Goal: Task Accomplishment & Management: Use online tool/utility

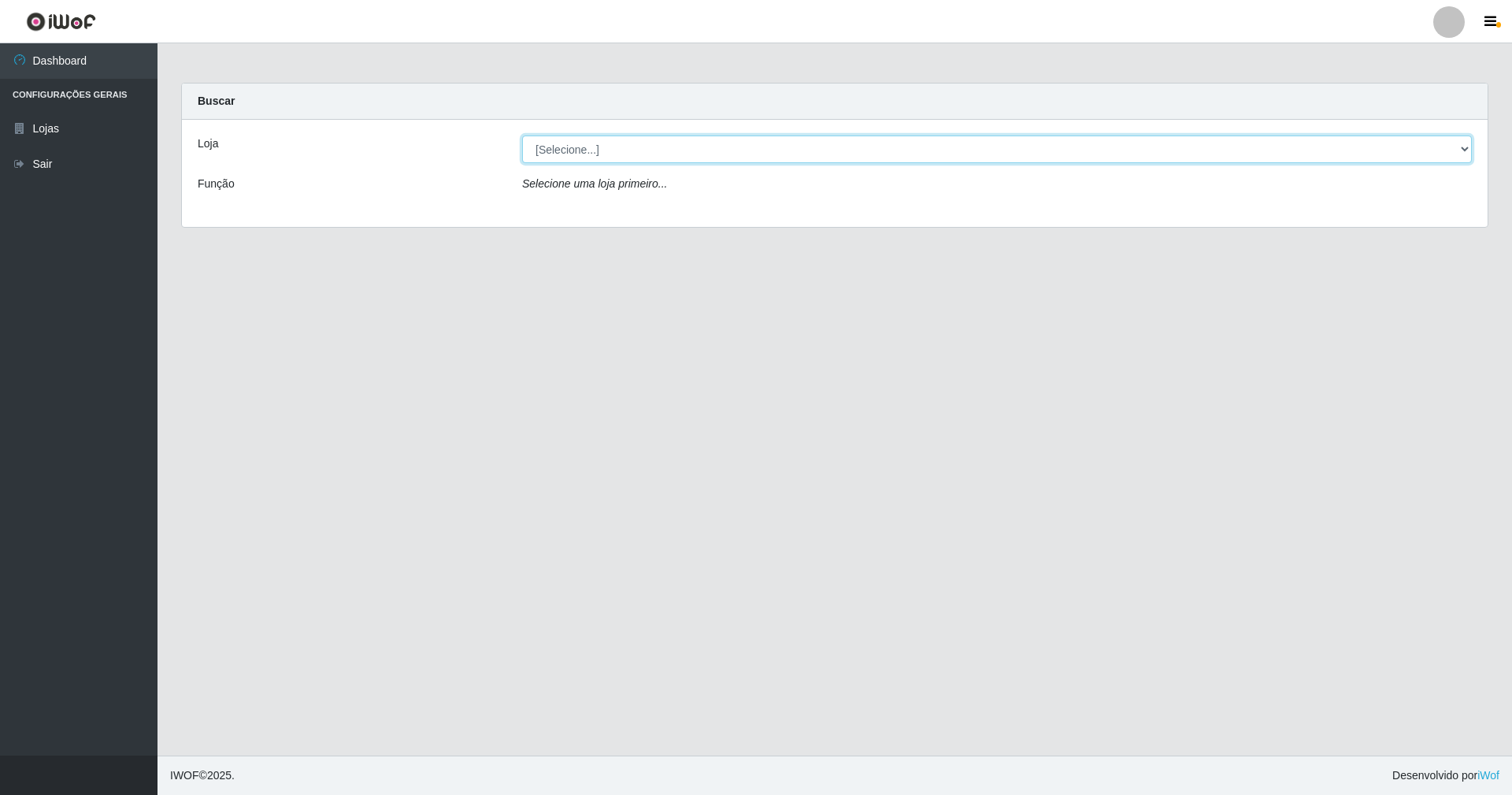
drag, startPoint x: 587, startPoint y: 164, endPoint x: 589, endPoint y: 148, distance: 16.1
click at [589, 148] on select "[Selecione...] SuperShow - Asa Norte" at bounding box center [997, 149] width 950 height 27
select select "71"
click at [522, 135] on select "[Selecione...] SuperShow - Asa Norte" at bounding box center [997, 149] width 950 height 27
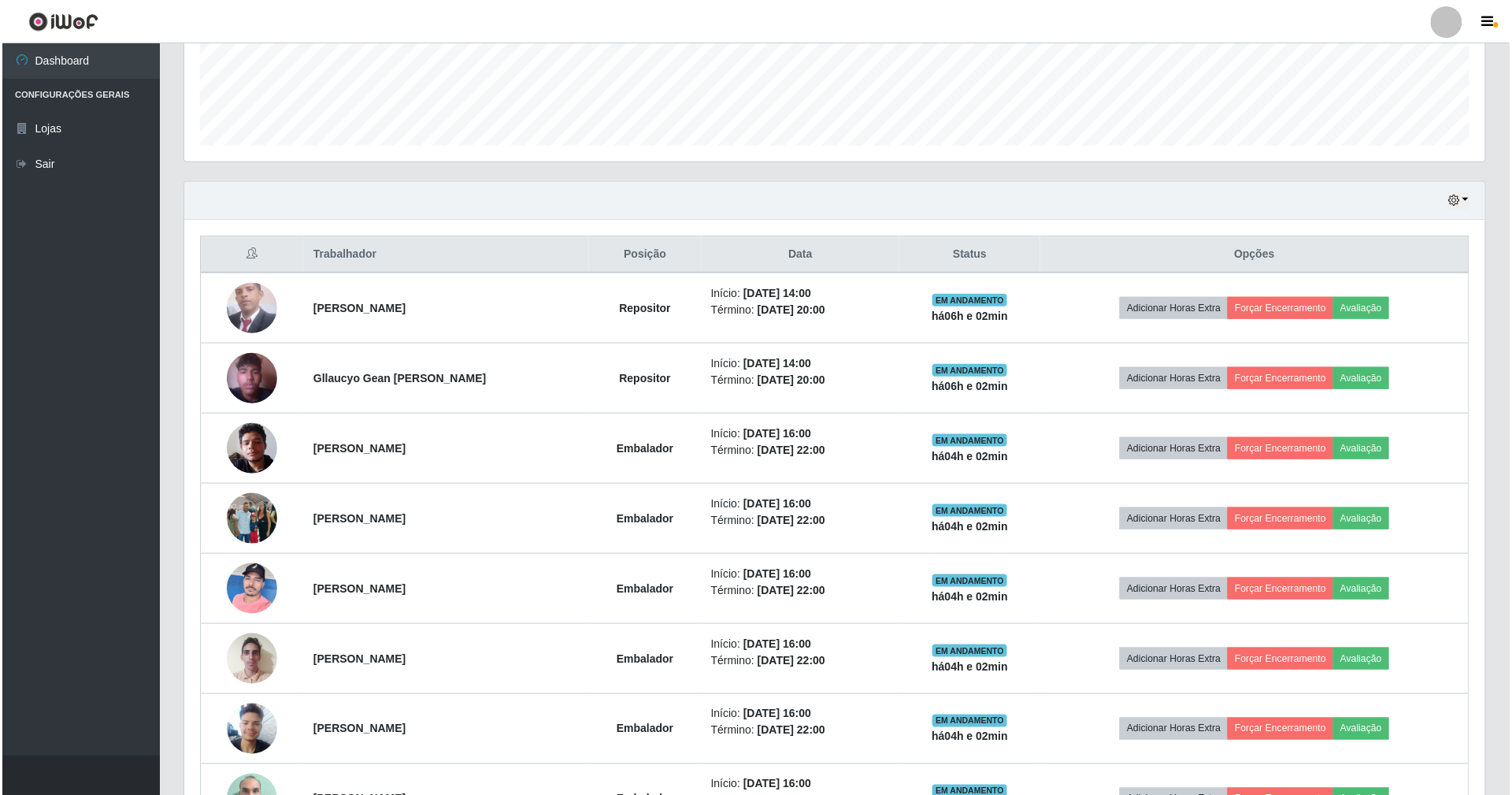
scroll to position [420, 0]
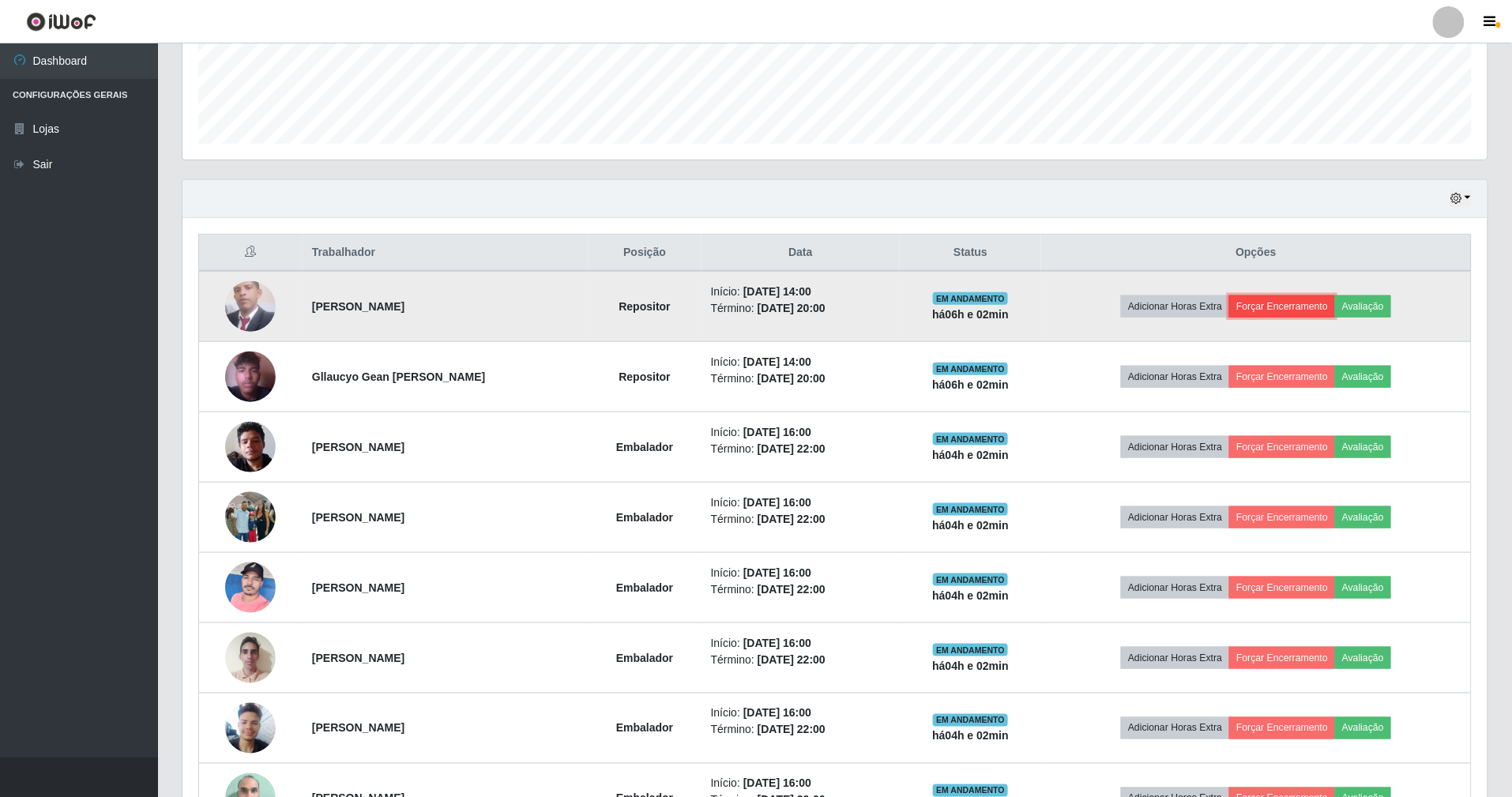
click at [1313, 311] on button "Forçar Encerramento" at bounding box center [1282, 306] width 106 height 22
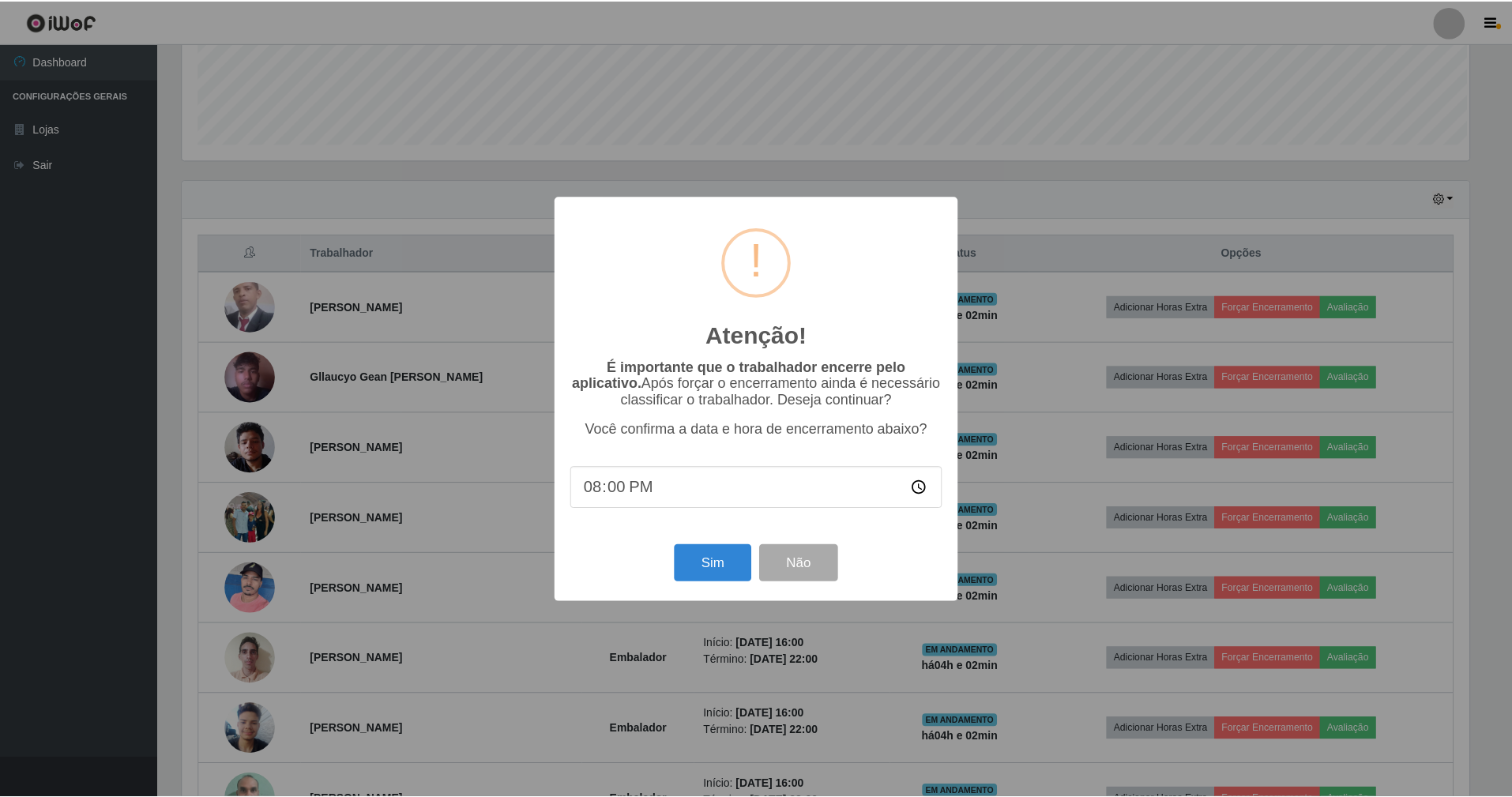
scroll to position [329, 1291]
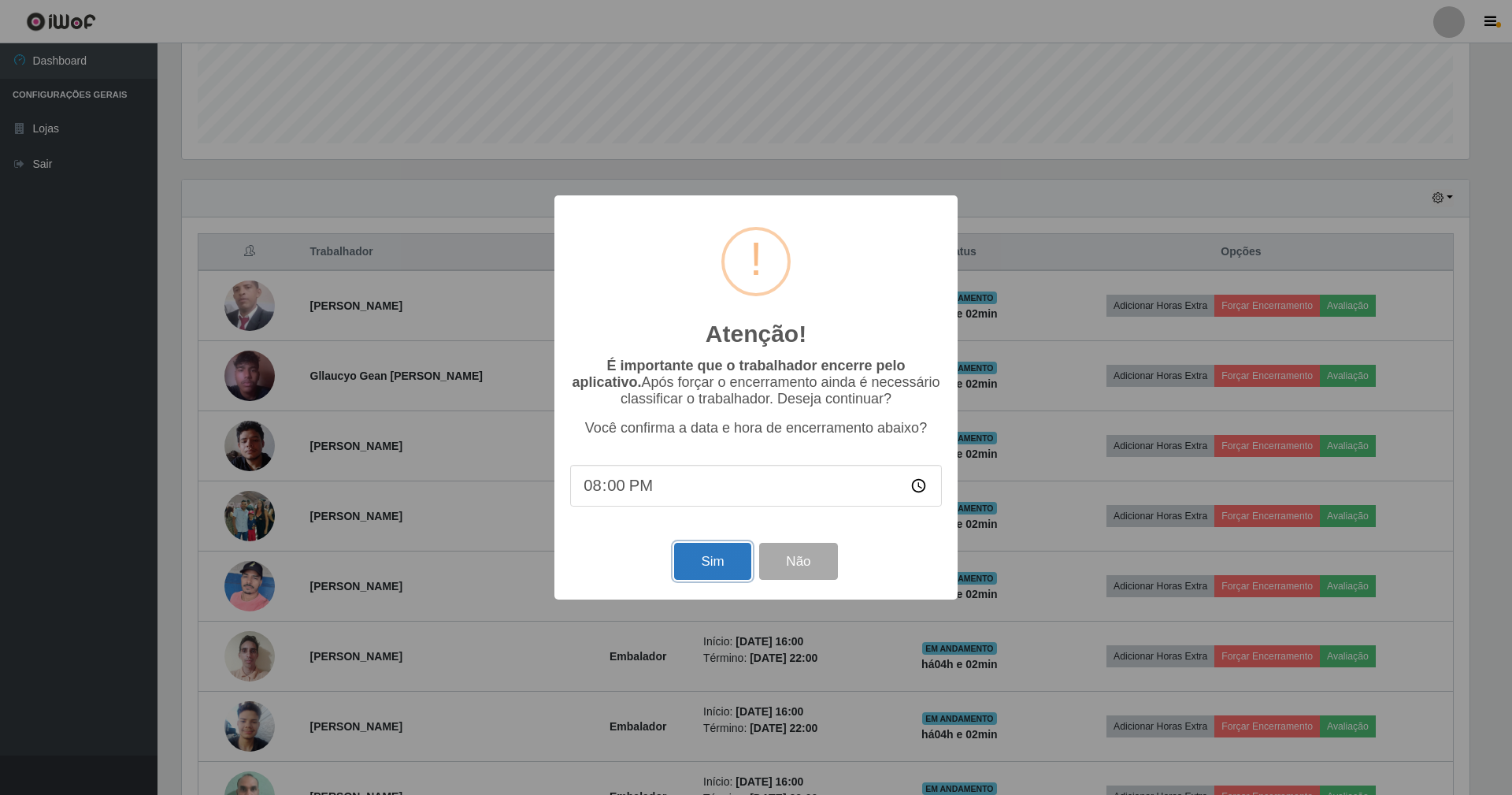
click at [693, 572] on button "Sim" at bounding box center [712, 561] width 76 height 37
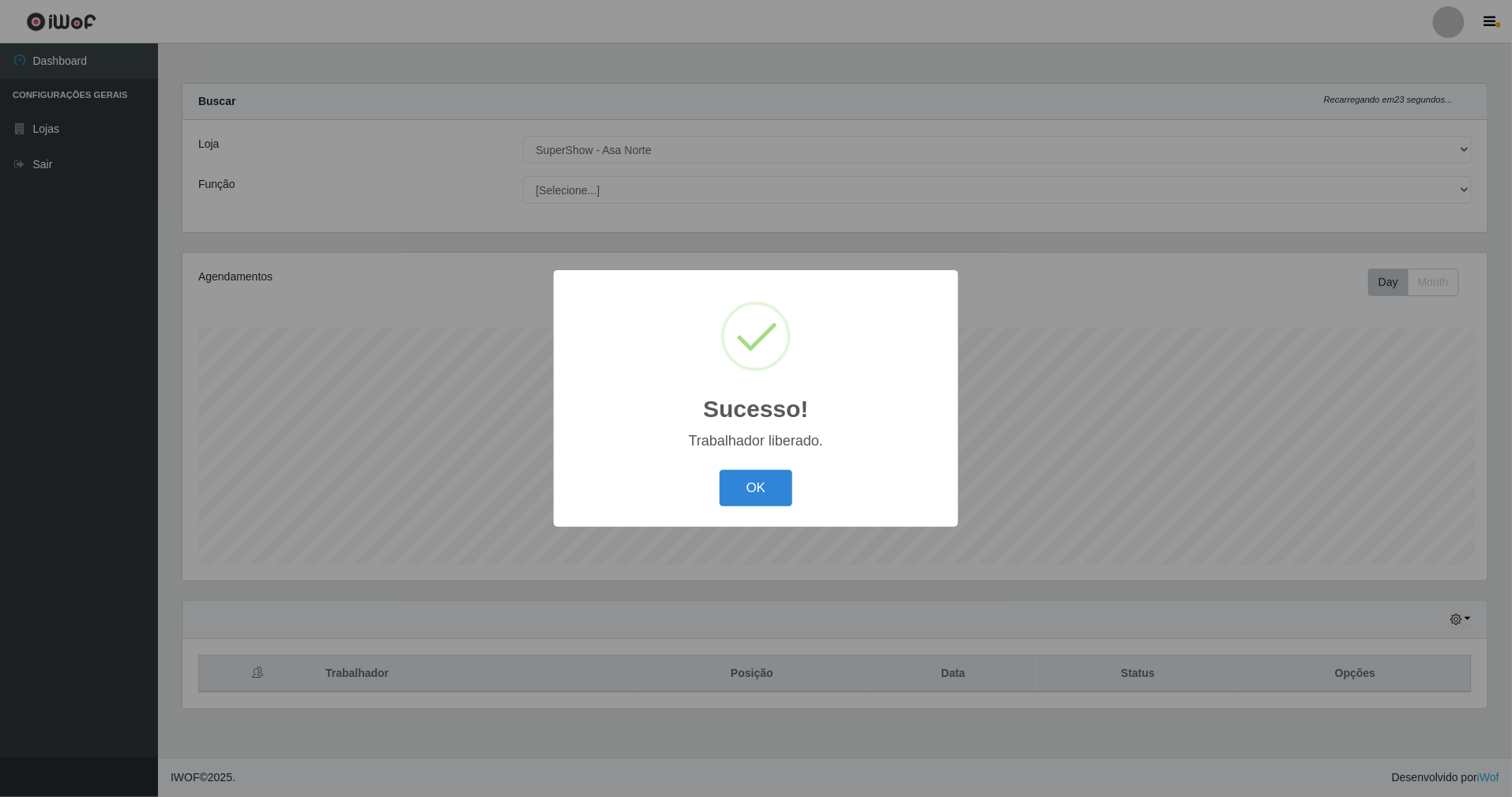
scroll to position [329, 1309]
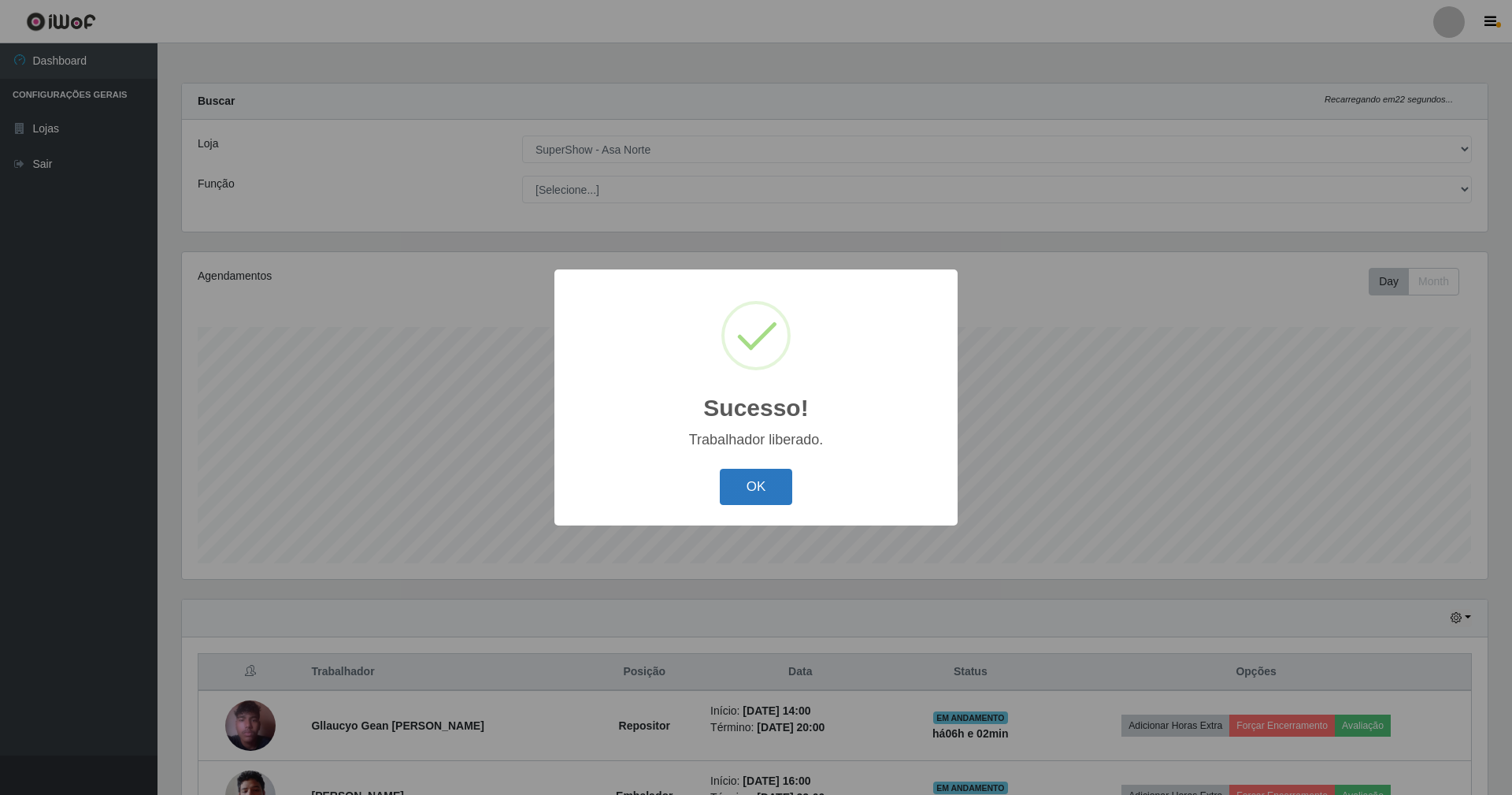
click at [772, 489] on button "OK" at bounding box center [756, 487] width 73 height 37
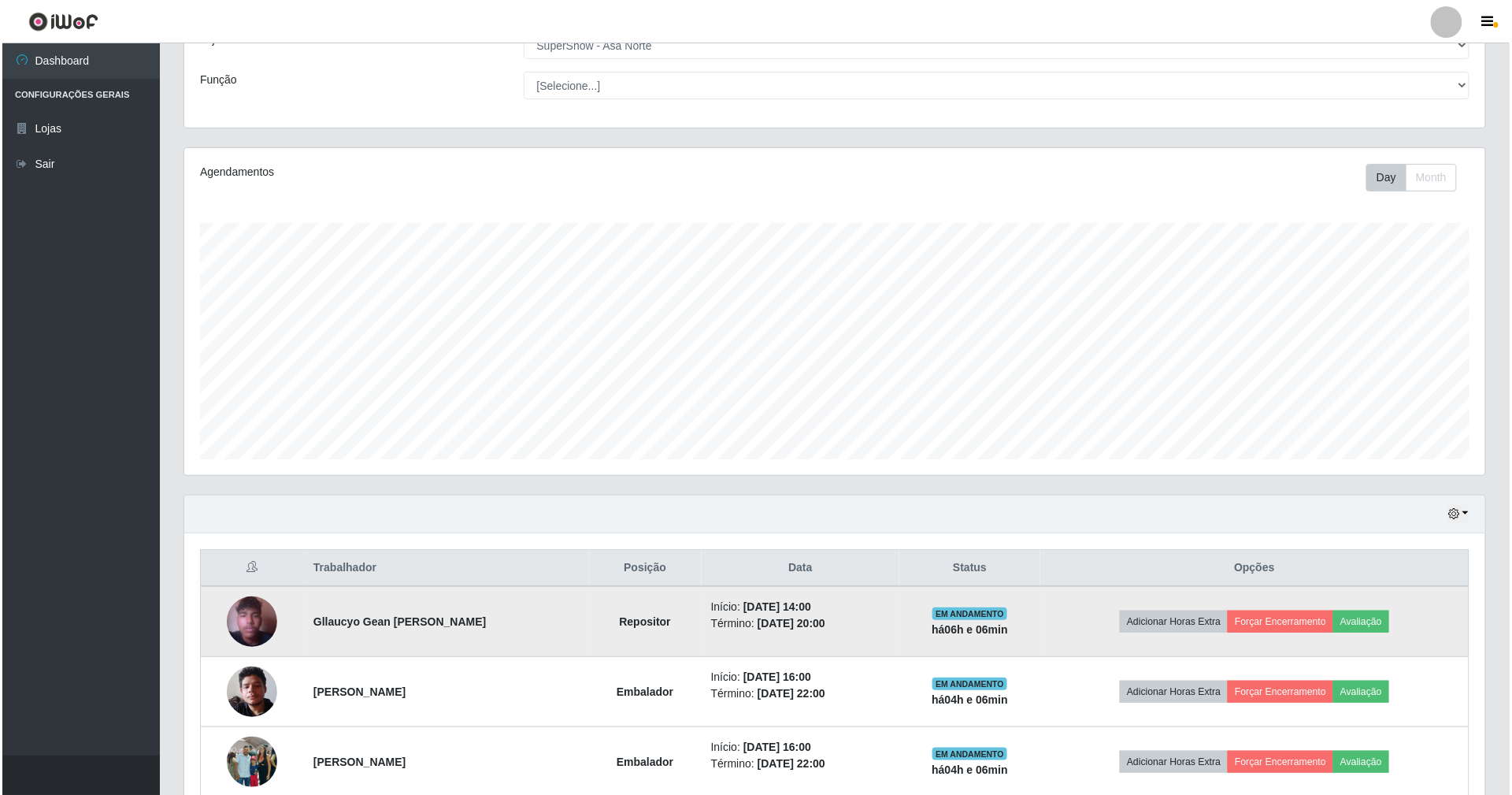
scroll to position [105, 0]
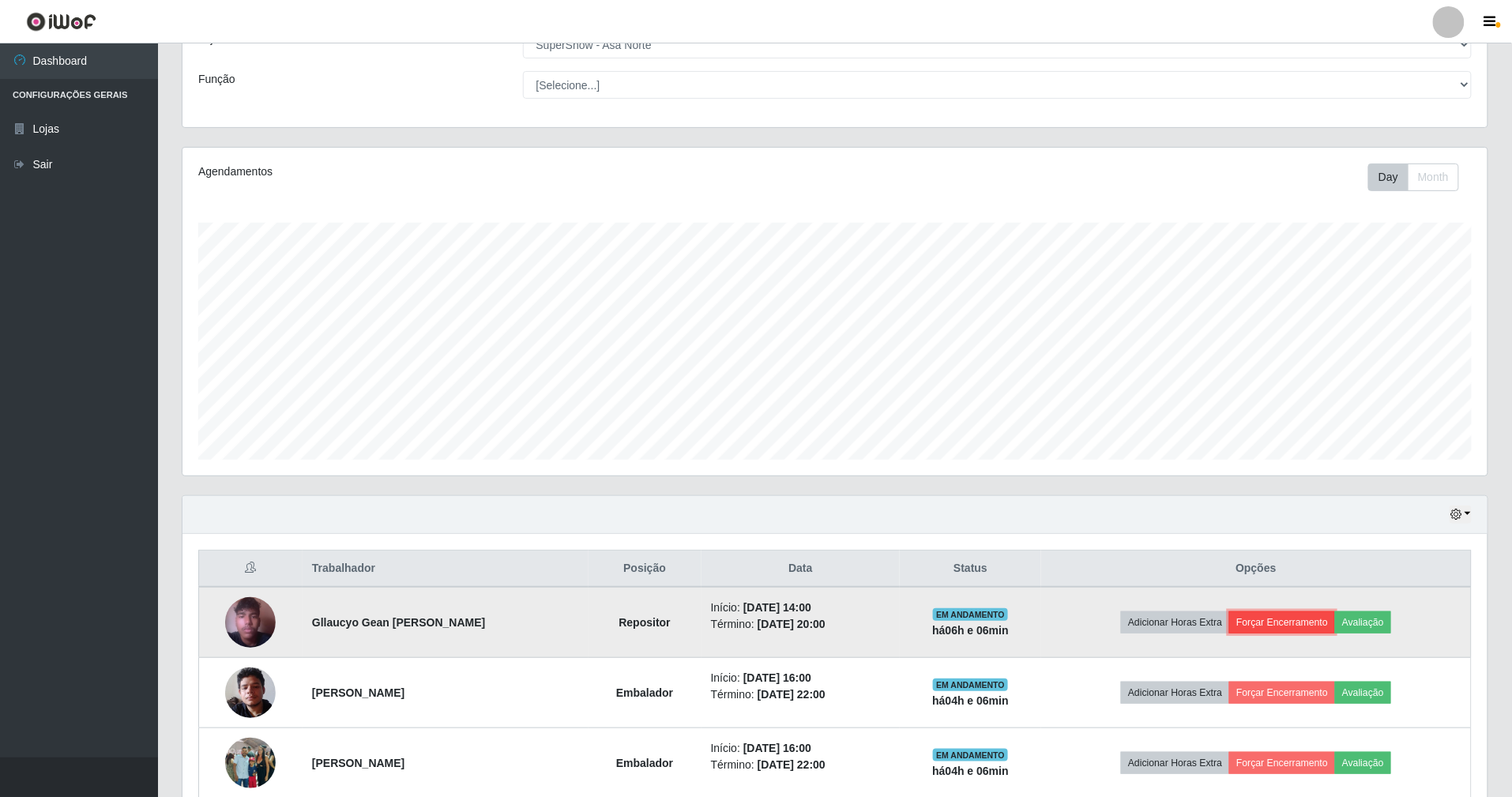
click at [1302, 624] on button "Forçar Encerramento" at bounding box center [1282, 622] width 106 height 22
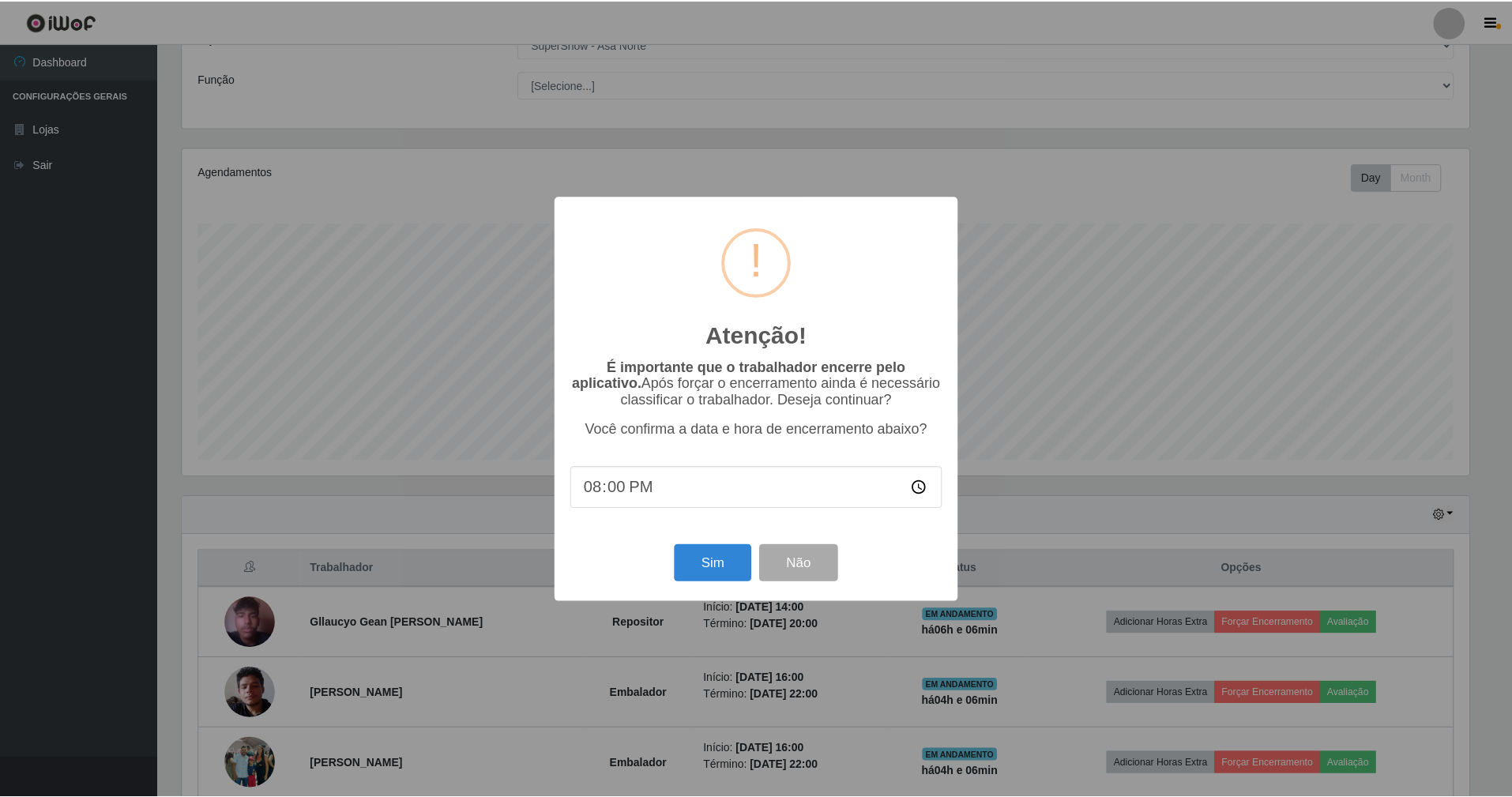
scroll to position [329, 1291]
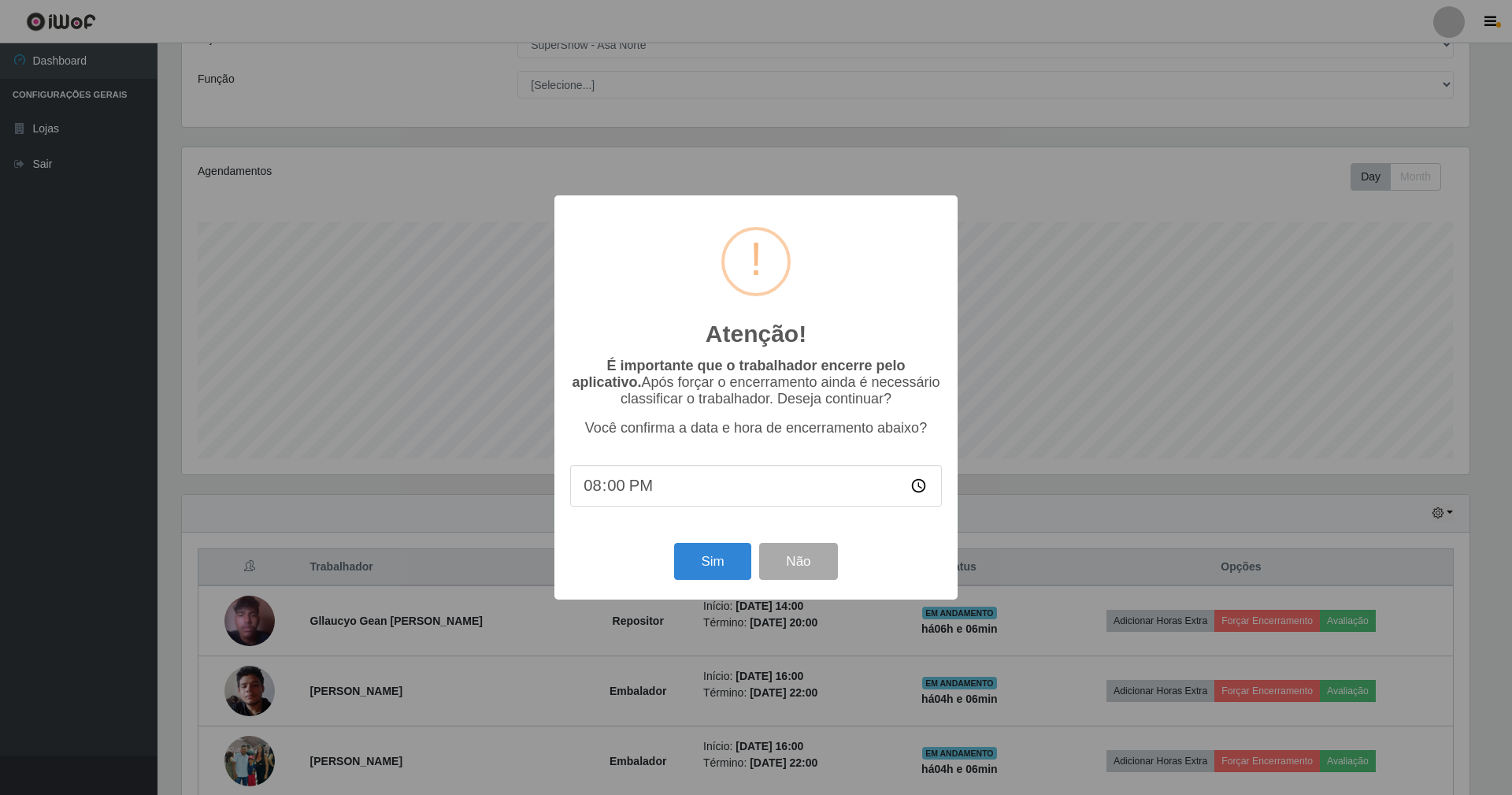
click at [613, 489] on input "20:00" at bounding box center [756, 485] width 372 height 41
type input "20:06"
click at [716, 561] on button "Sim" at bounding box center [712, 561] width 76 height 37
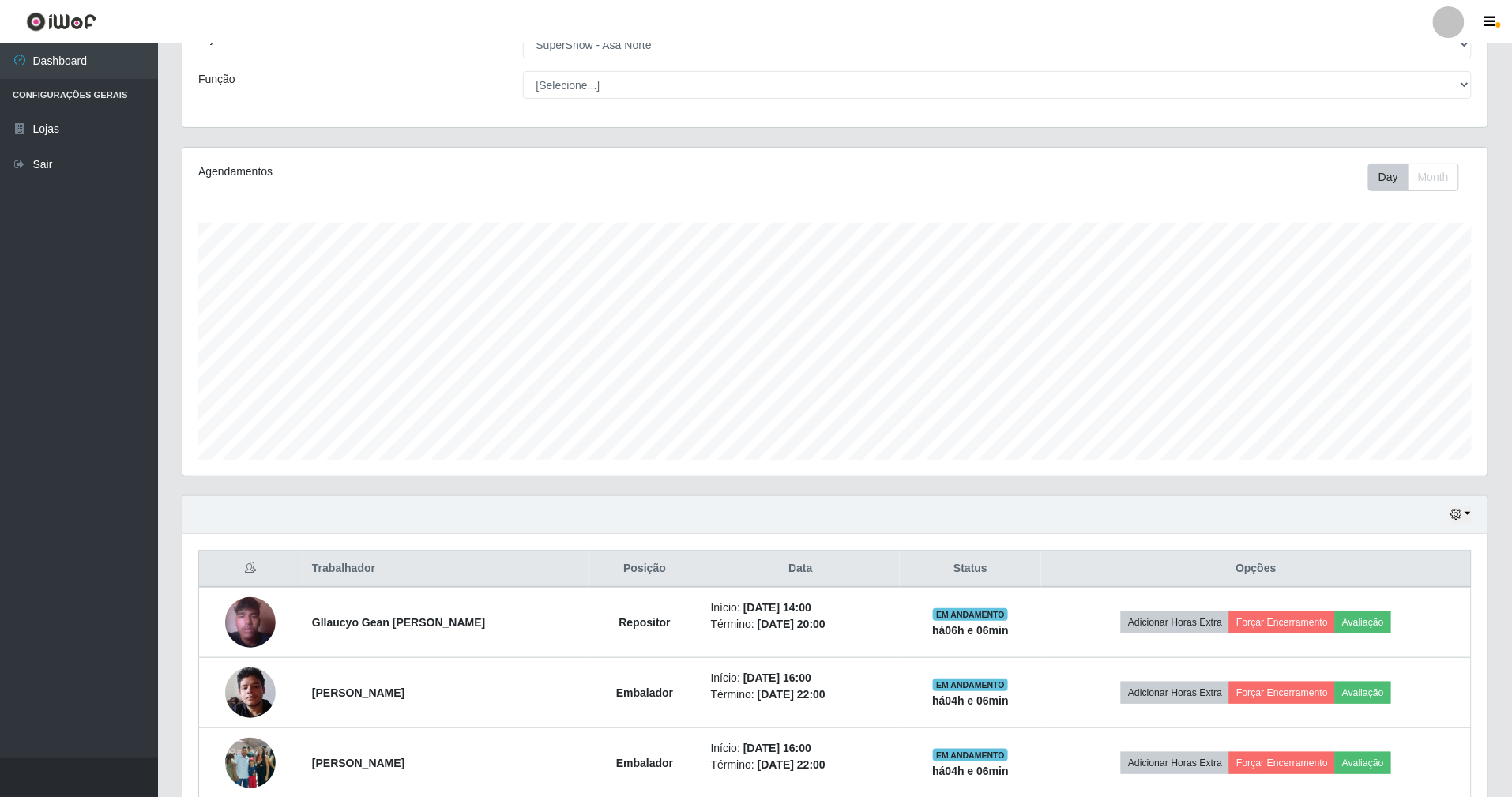
scroll to position [329, 1309]
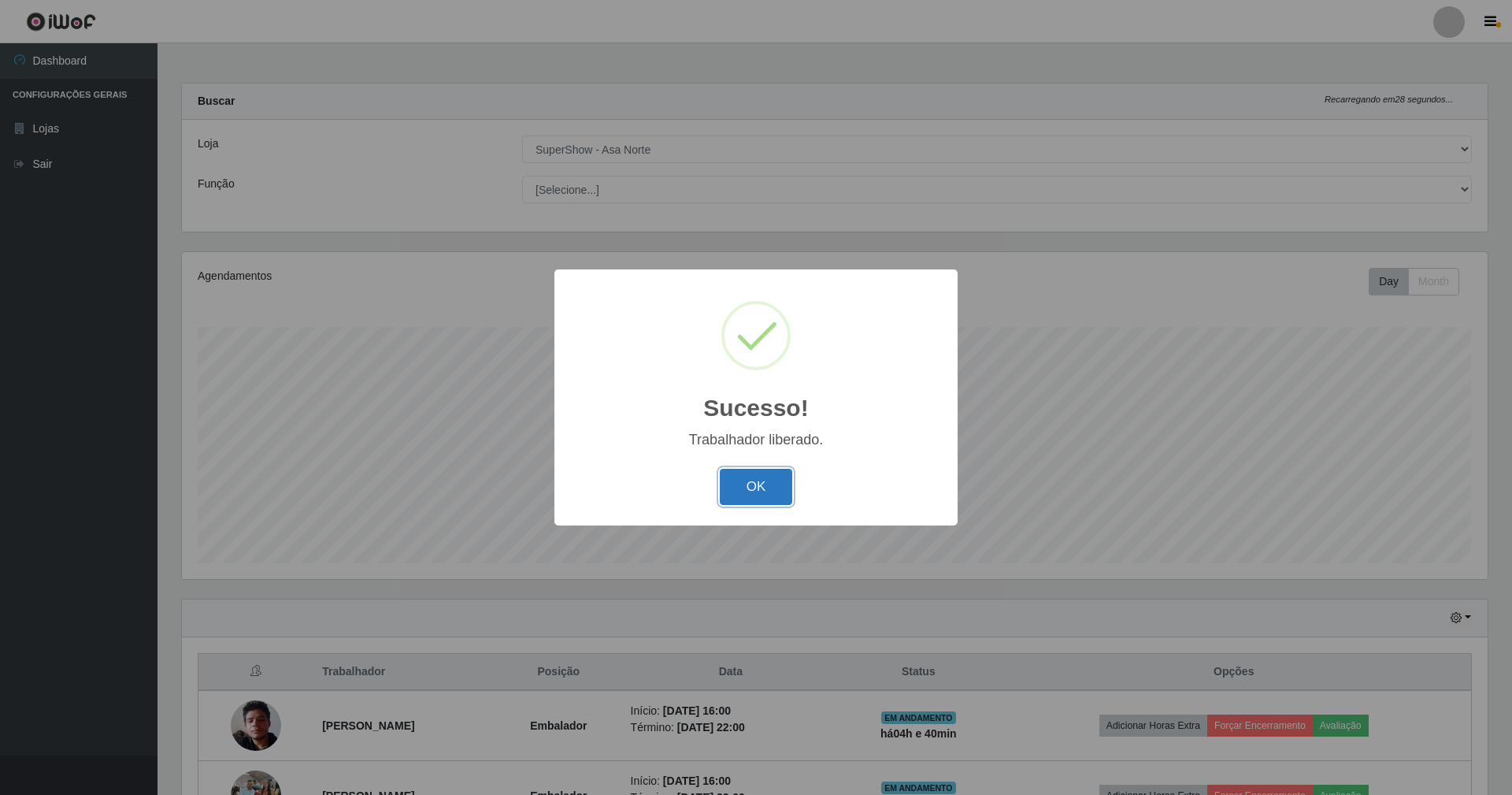
click at [747, 480] on button "OK" at bounding box center [756, 487] width 73 height 37
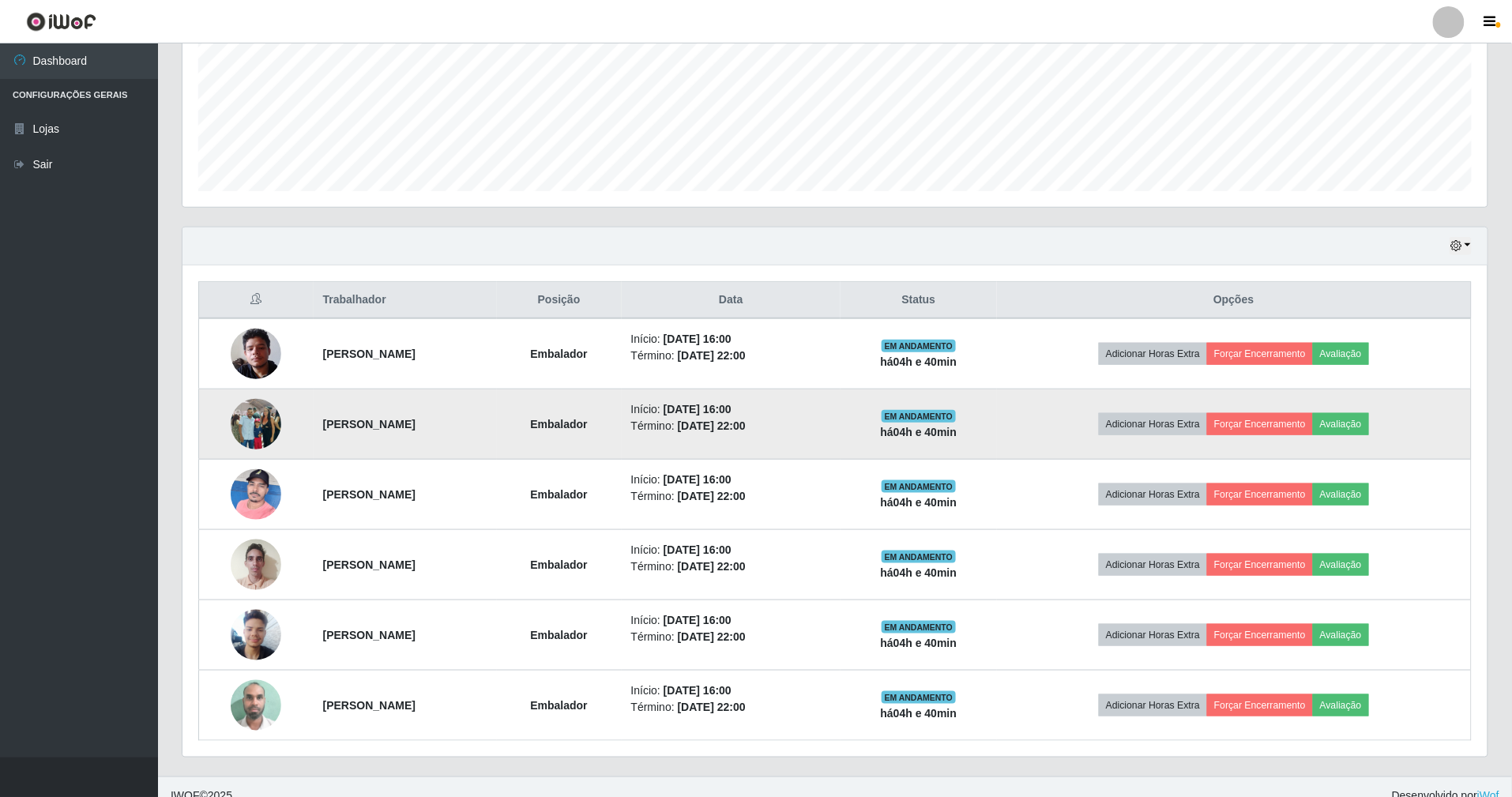
scroll to position [397, 0]
